Goal: Task Accomplishment & Management: Manage account settings

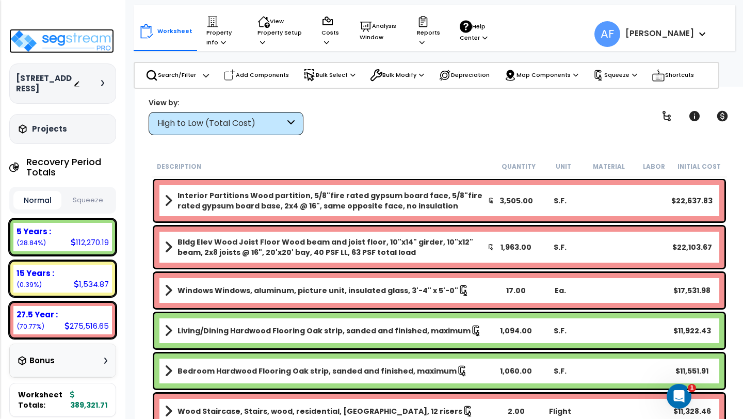
click at [82, 41] on img at bounding box center [61, 41] width 105 height 24
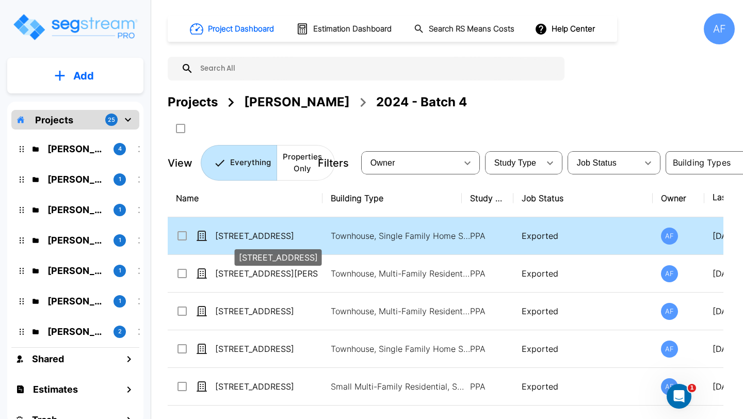
click at [298, 237] on p "[STREET_ADDRESS]" at bounding box center [266, 236] width 103 height 12
checkbox input "true"
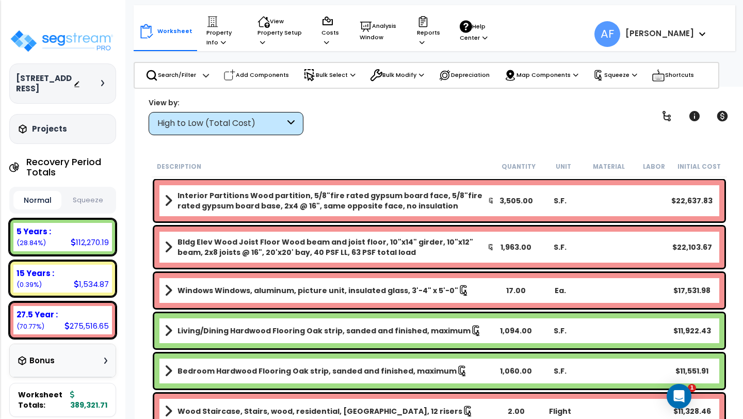
click at [214, 34] on p "Property Info" at bounding box center [221, 30] width 31 height 31
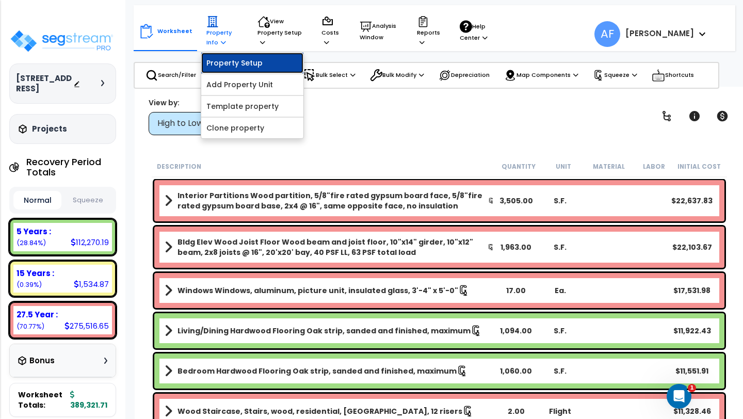
click at [220, 66] on link "Property Setup" at bounding box center [252, 63] width 102 height 21
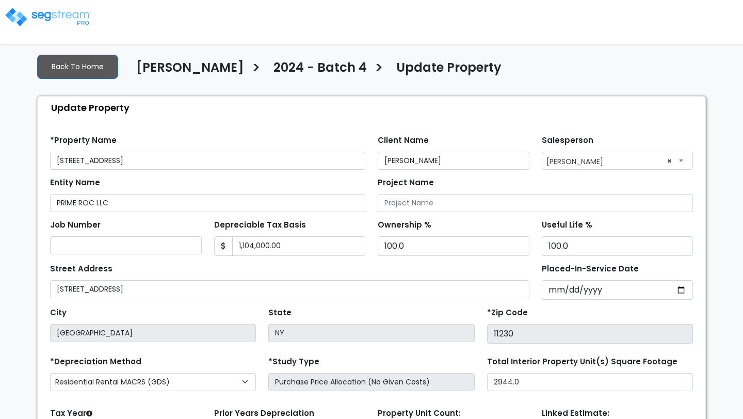
select select "2024"
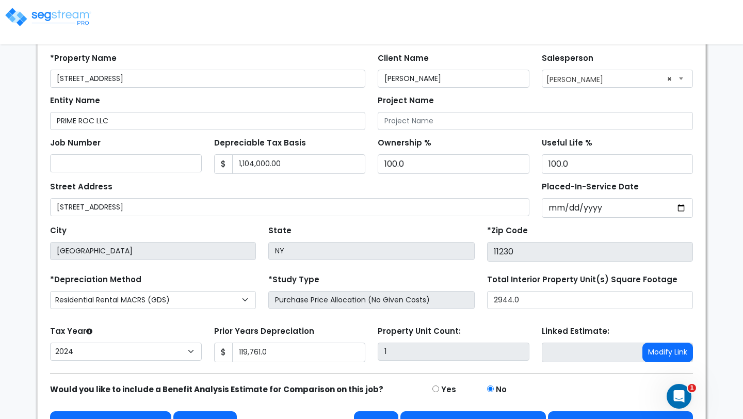
scroll to position [109, 0]
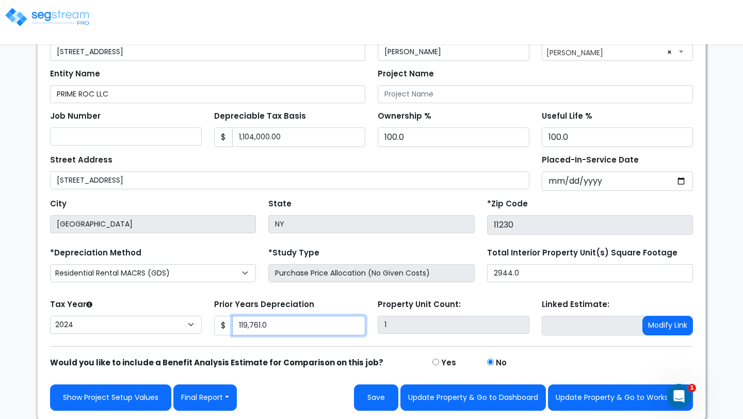
click at [265, 327] on input "119,761.0" at bounding box center [299, 326] width 134 height 20
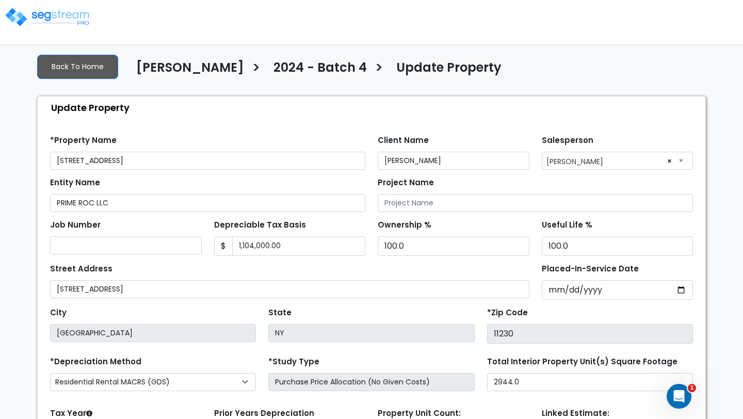
click at [72, 18] on img at bounding box center [48, 17] width 88 height 21
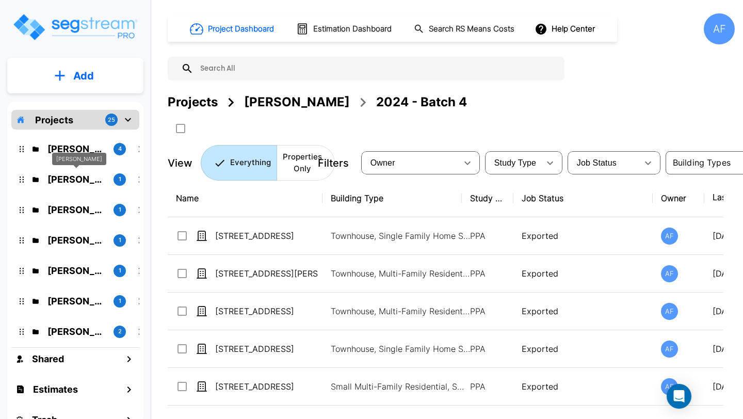
click at [77, 179] on p "[PERSON_NAME]" at bounding box center [76, 179] width 58 height 14
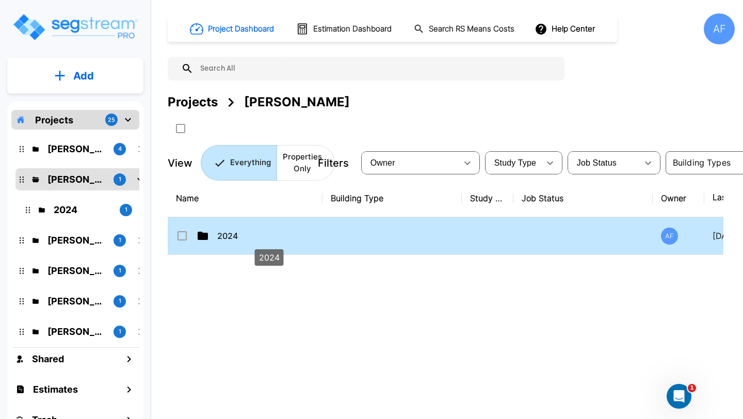
click at [222, 237] on p "2024" at bounding box center [268, 236] width 103 height 12
checkbox input "true"
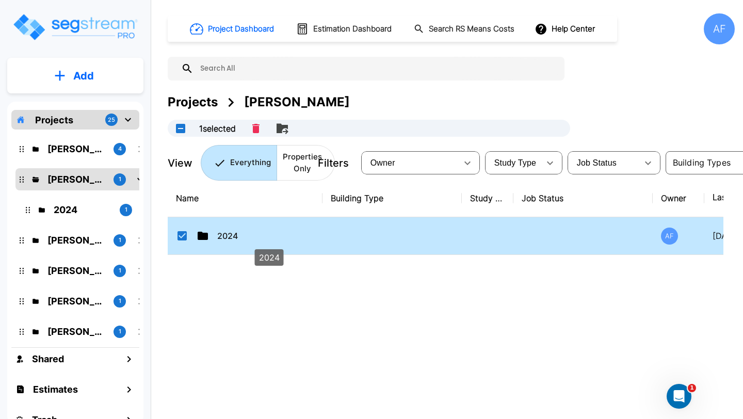
click at [222, 237] on p "2024" at bounding box center [268, 236] width 103 height 12
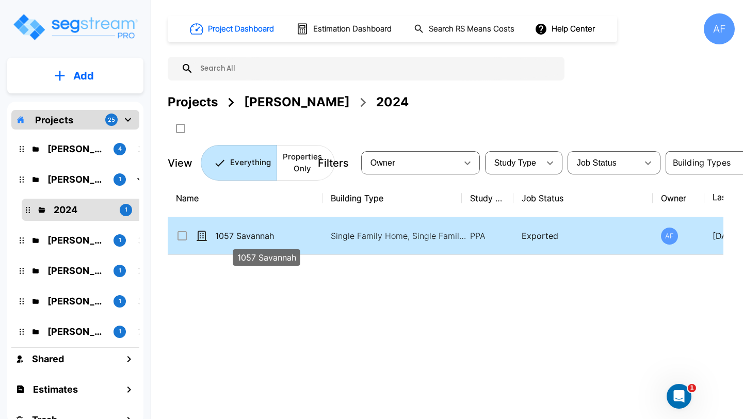
click at [231, 234] on p "1057 Savannah" at bounding box center [266, 236] width 103 height 12
checkbox input "true"
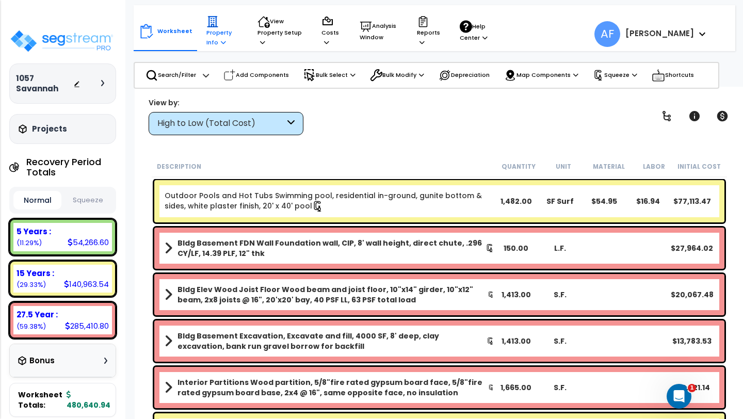
click at [206, 28] on p "Property Info" at bounding box center [221, 30] width 31 height 31
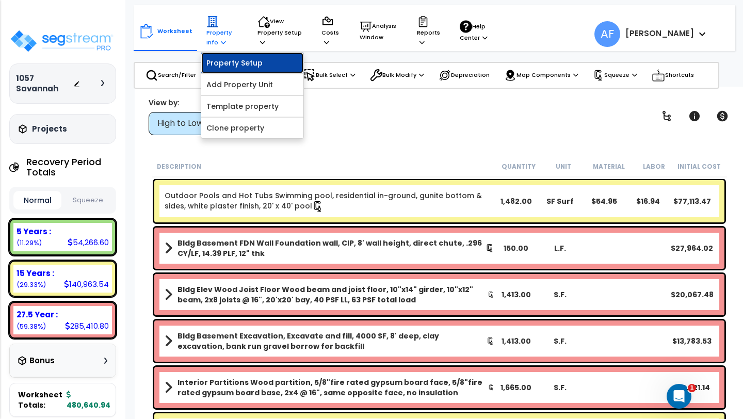
click at [213, 60] on link "Property Setup" at bounding box center [252, 63] width 102 height 21
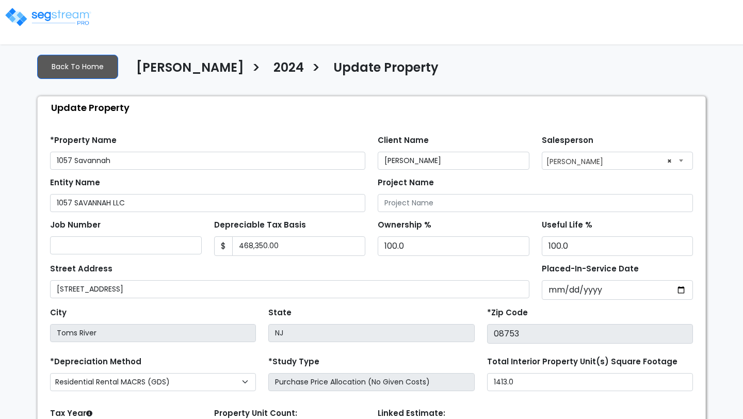
select select "2024"
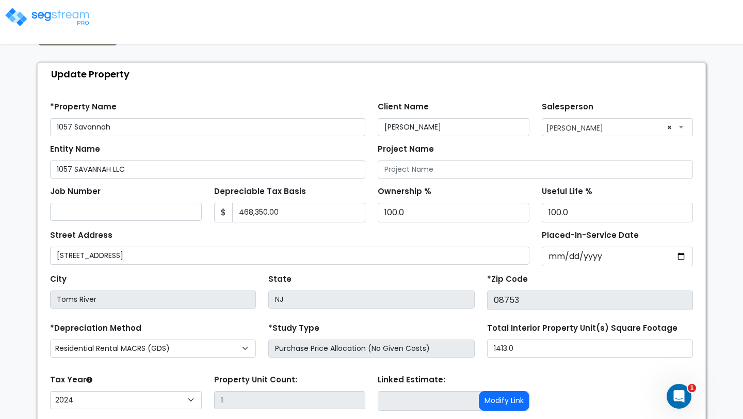
scroll to position [54, 0]
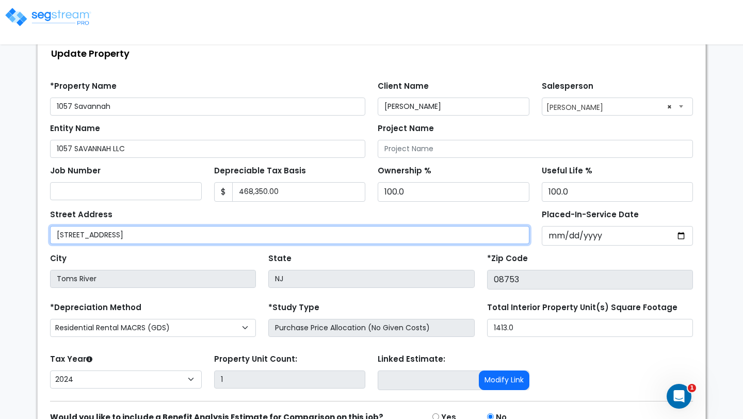
drag, startPoint x: 145, startPoint y: 234, endPoint x: 37, endPoint y: 231, distance: 107.9
click at [37, 231] on div "Update Property Find these errors below in the Property Setup: *Property Name 1…" at bounding box center [371, 258] width 669 height 433
